Goal: Find specific page/section: Find specific page/section

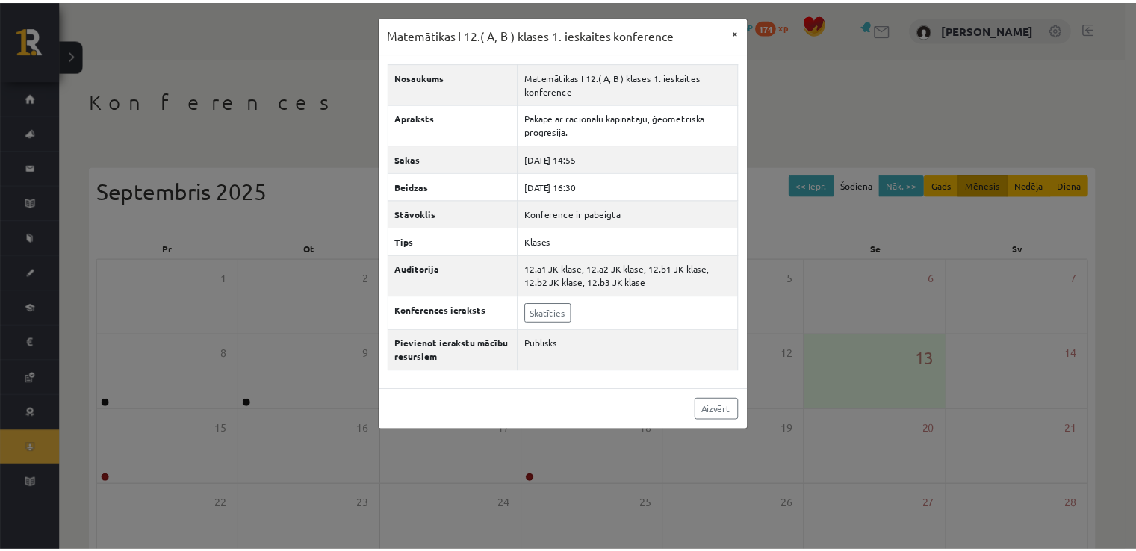
scroll to position [161, 0]
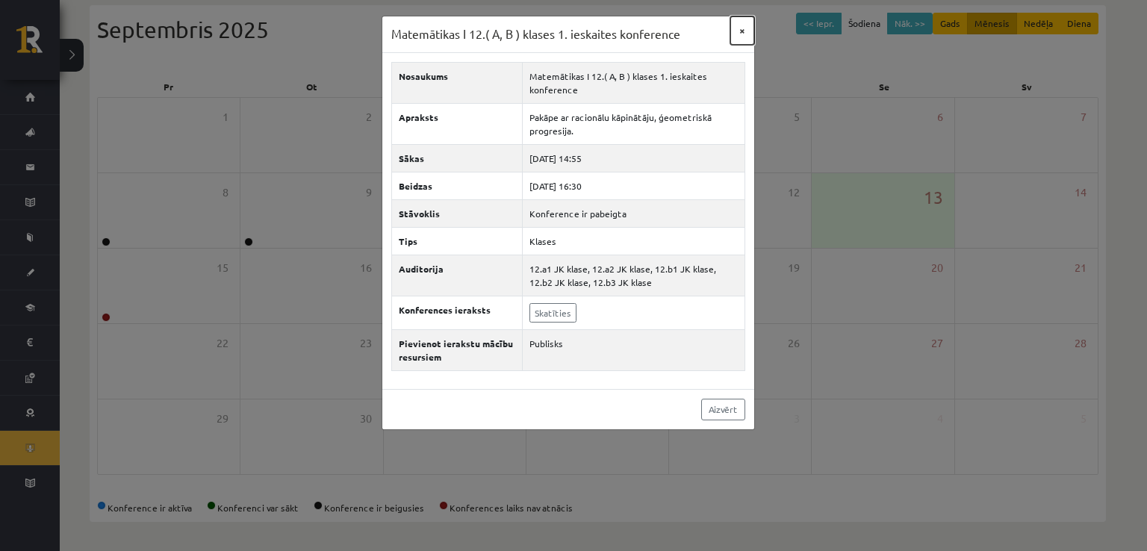
click at [745, 22] on button "×" at bounding box center [742, 30] width 24 height 28
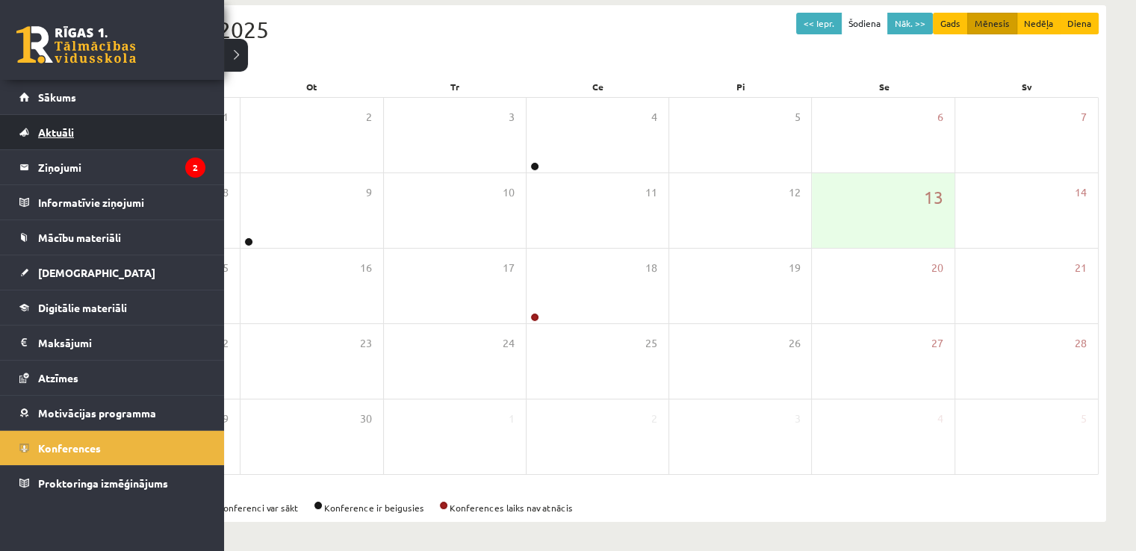
click at [68, 135] on span "Aktuāli" at bounding box center [56, 131] width 36 height 13
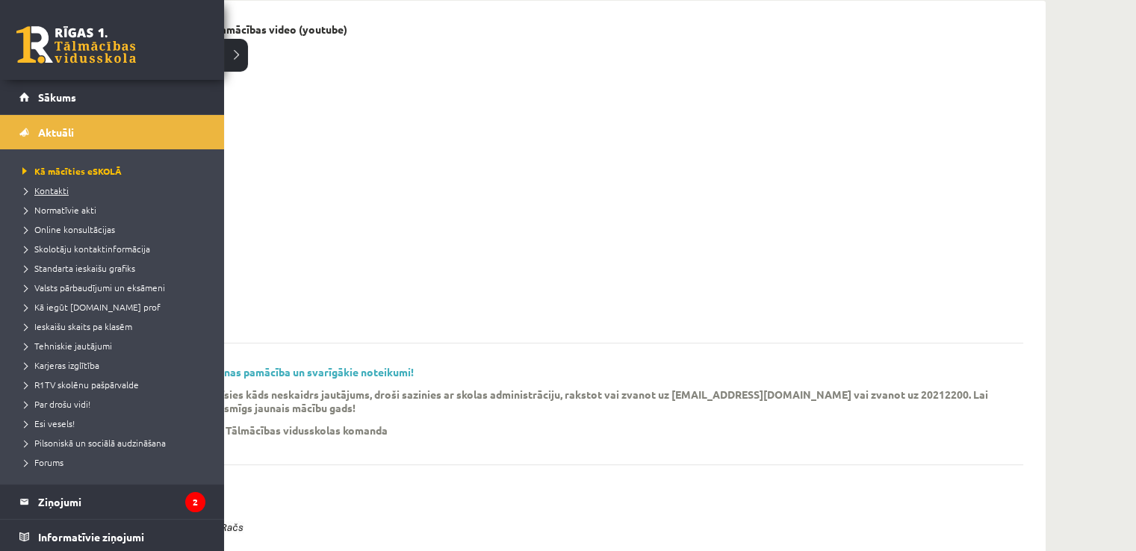
click at [55, 187] on span "Kontakti" at bounding box center [44, 190] width 50 height 12
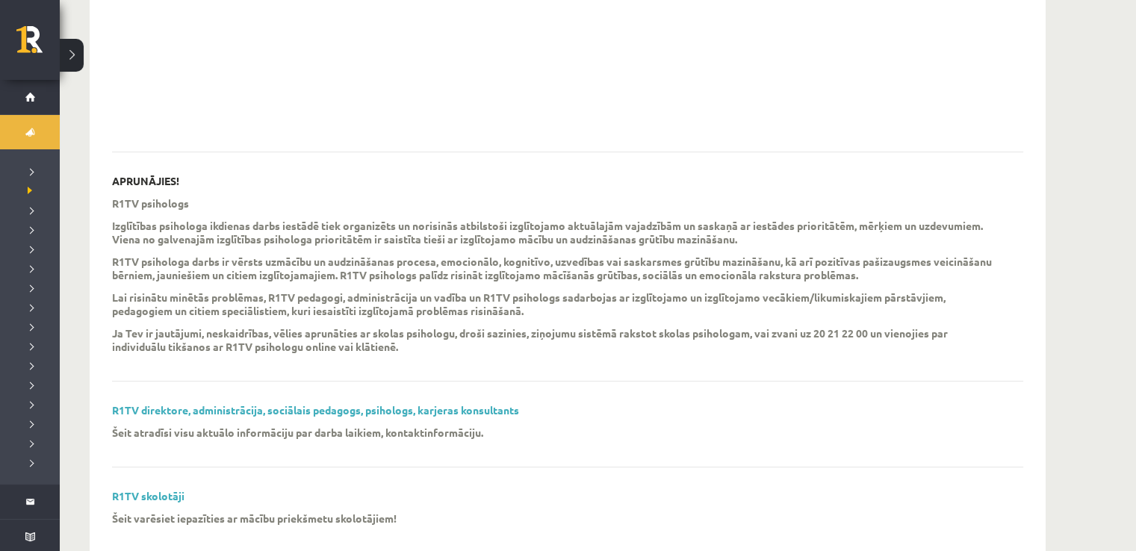
scroll to position [388, 0]
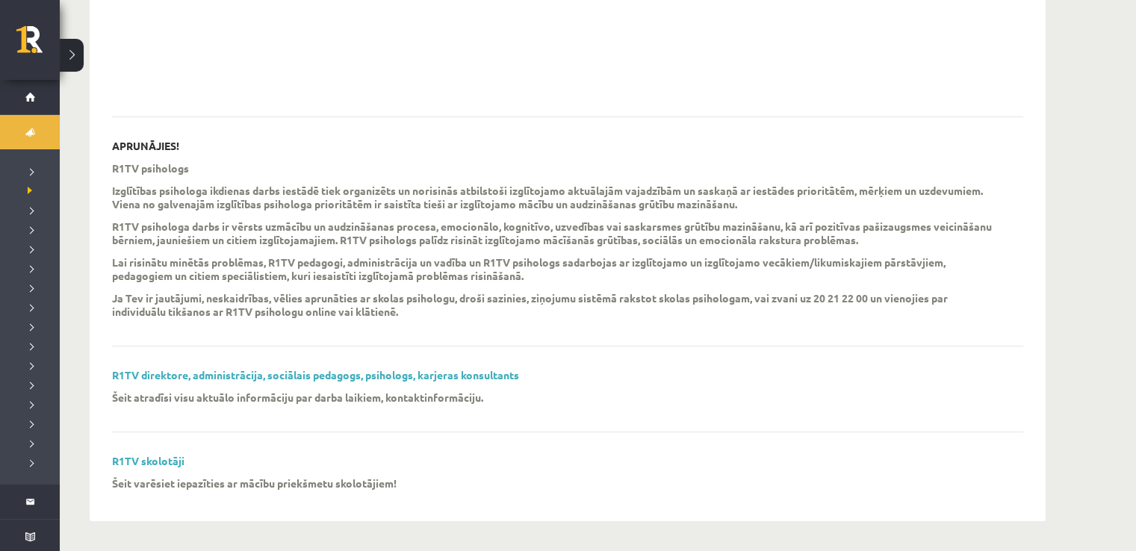
scroll to position [161, 0]
